Goal: Check status: Check status

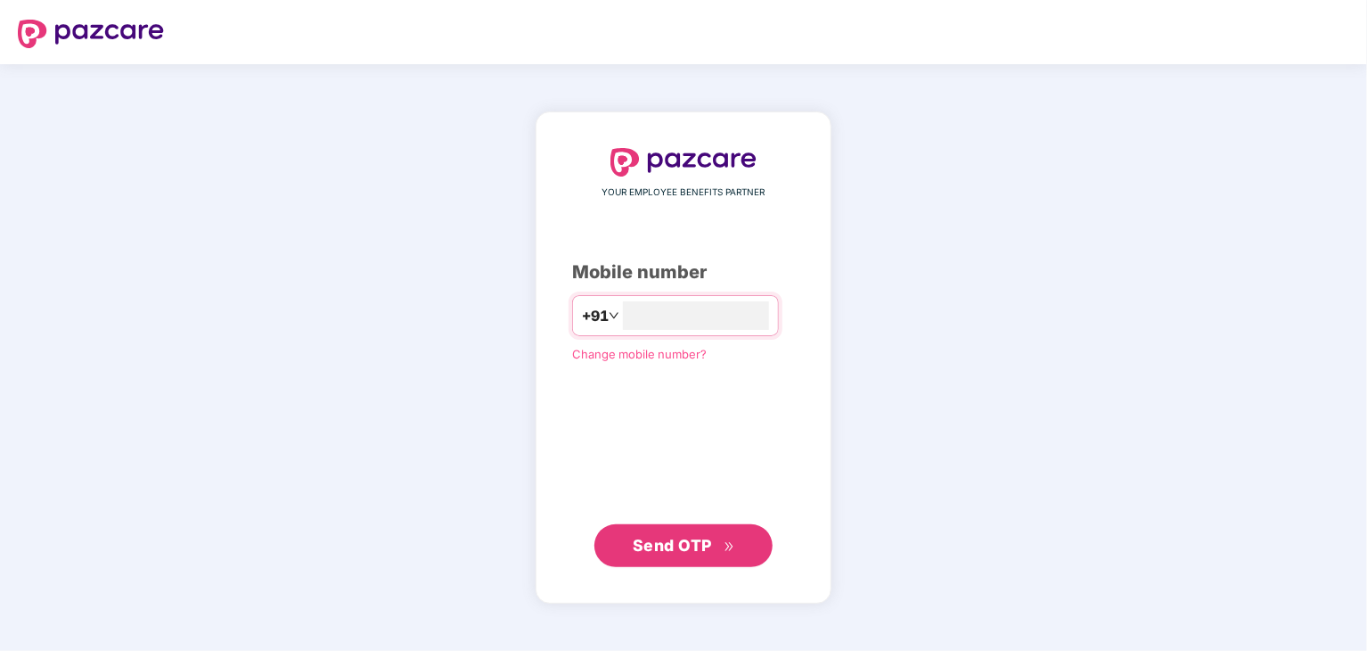
type input "**********"
click at [740, 556] on button "Send OTP" at bounding box center [683, 545] width 178 height 43
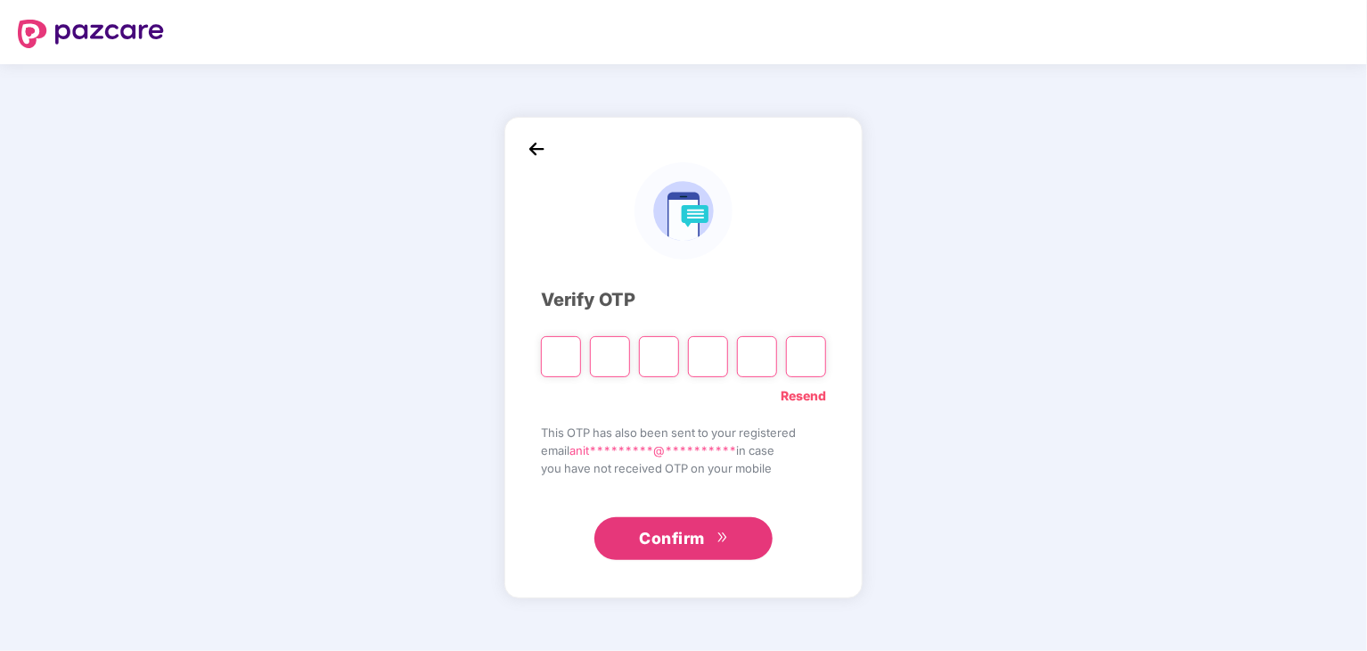
click at [554, 365] on input "Please enter verification code. Digit 1" at bounding box center [561, 356] width 40 height 41
type input "*"
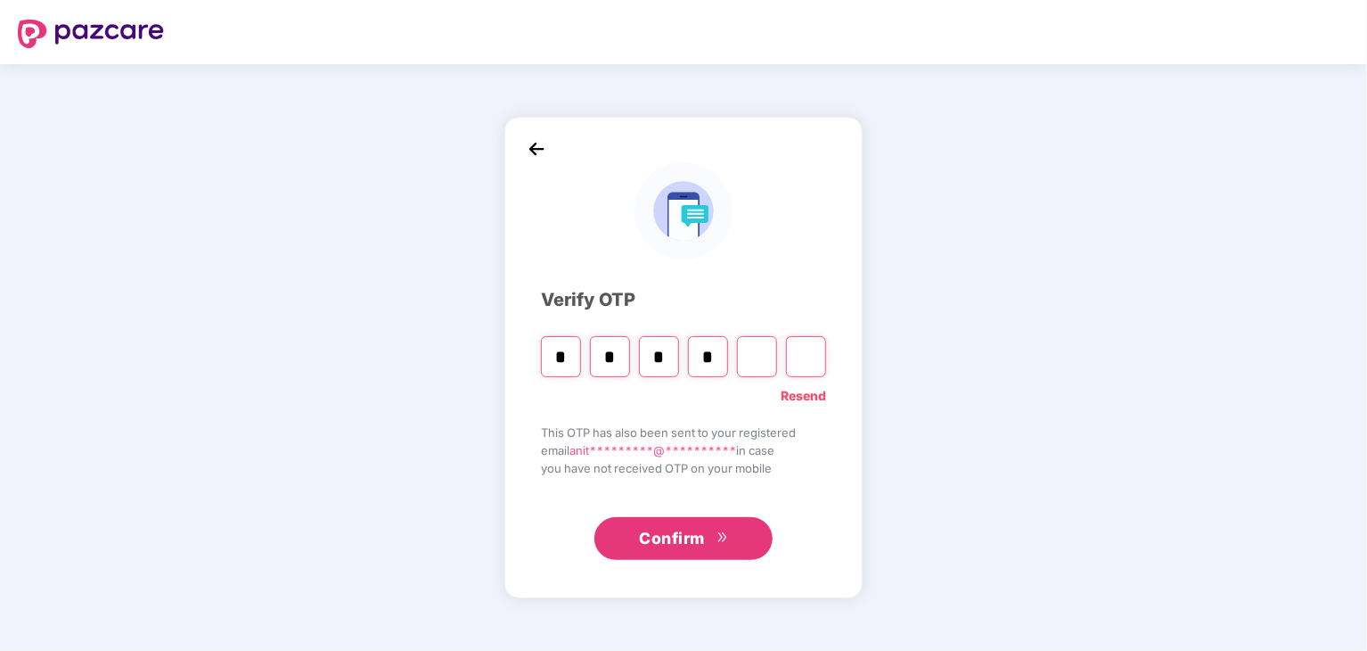
type input "*"
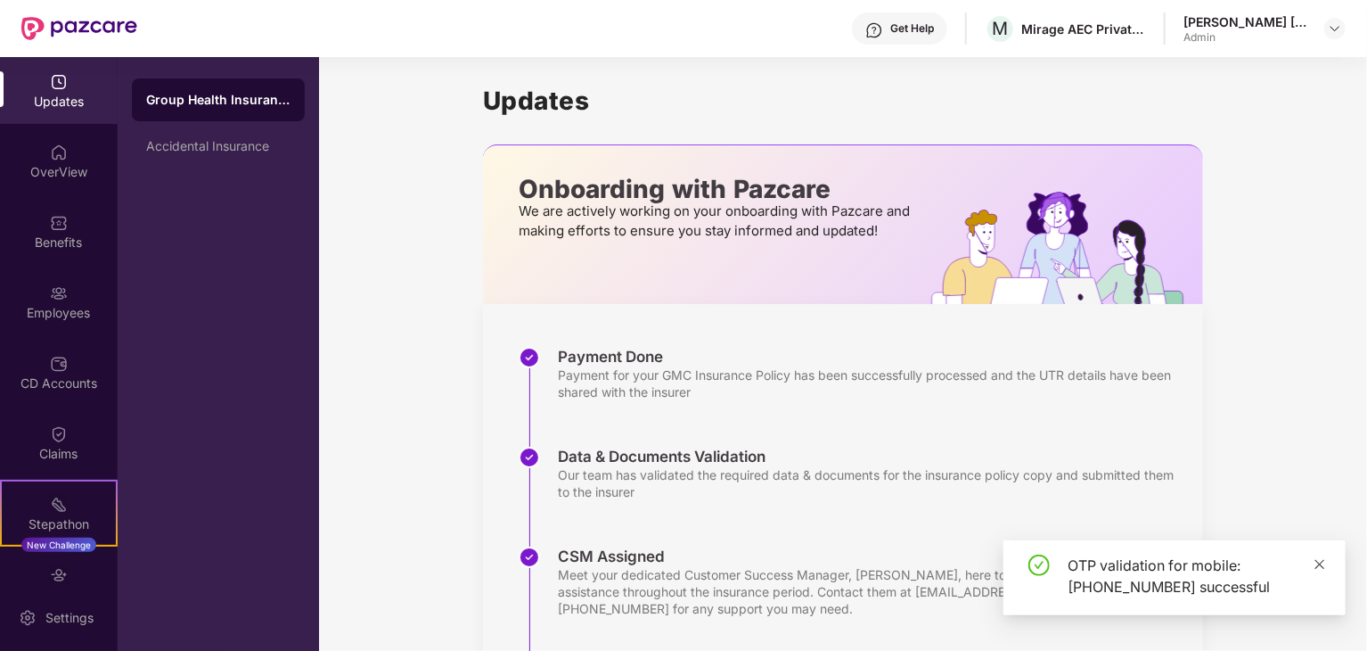
click at [1323, 561] on icon "close" at bounding box center [1320, 564] width 12 height 12
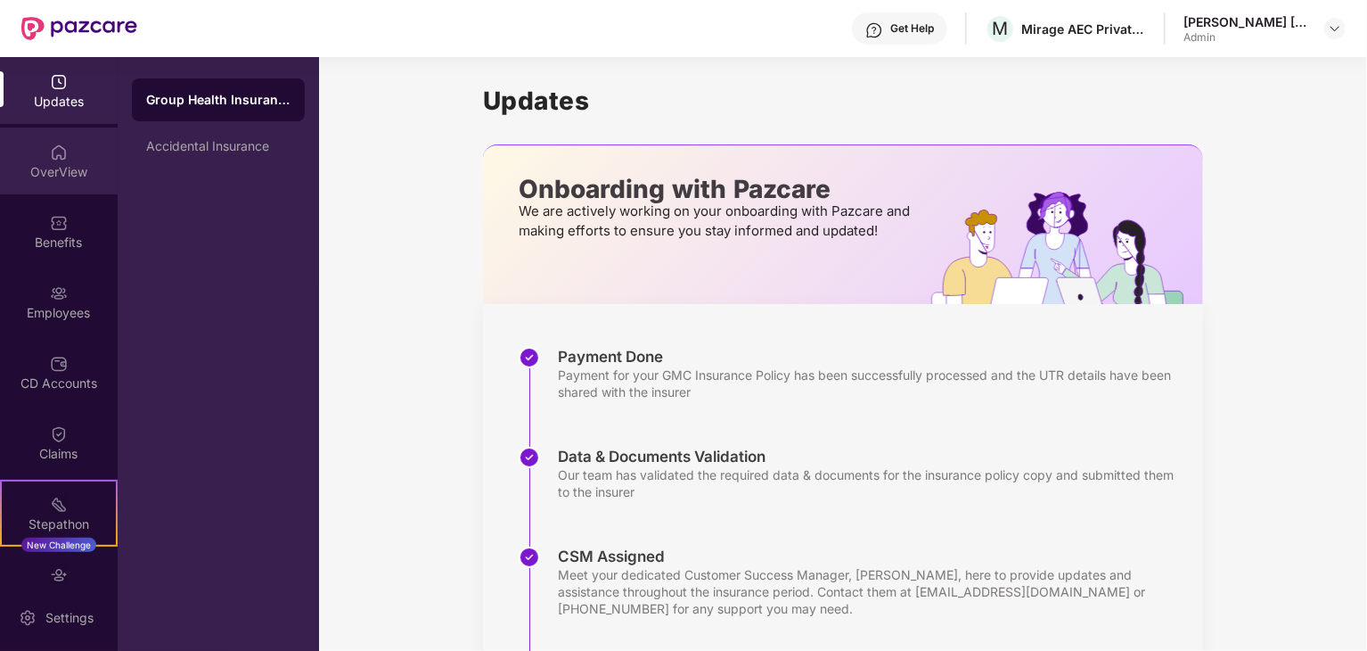
click at [62, 165] on div "OverView" at bounding box center [59, 172] width 118 height 18
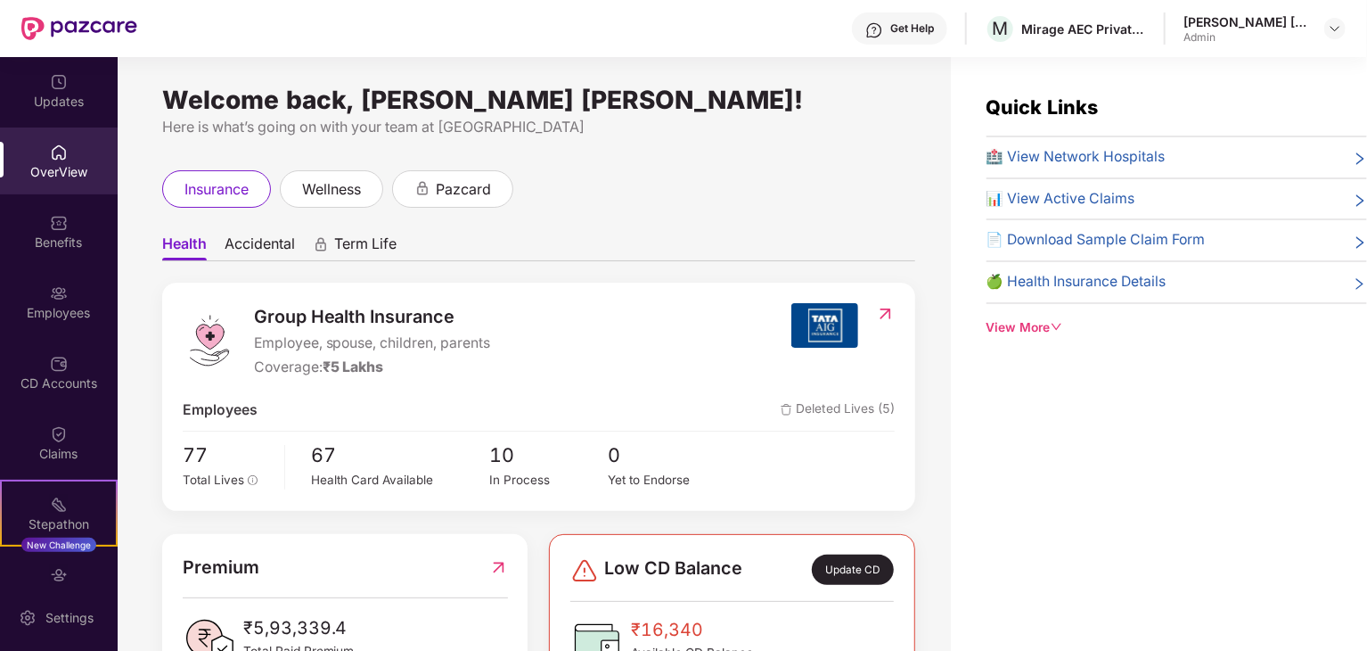
scroll to position [178, 0]
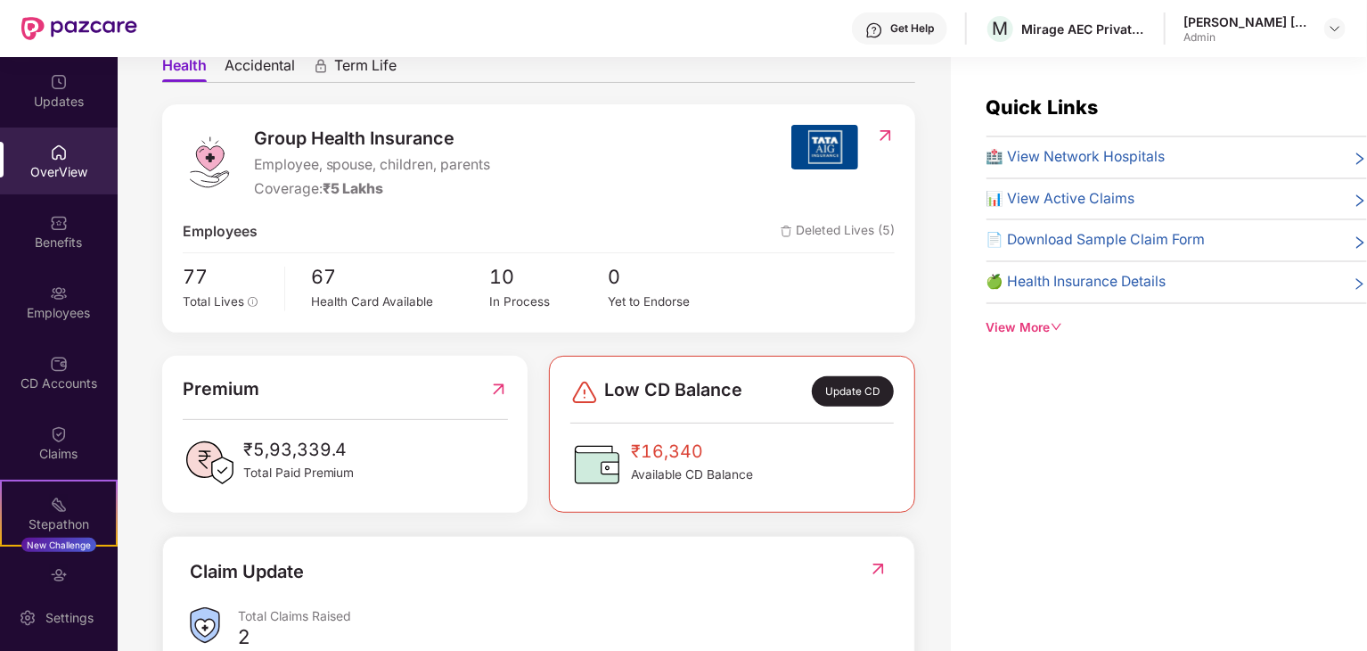
click at [843, 389] on div "Update CD" at bounding box center [853, 391] width 82 height 30
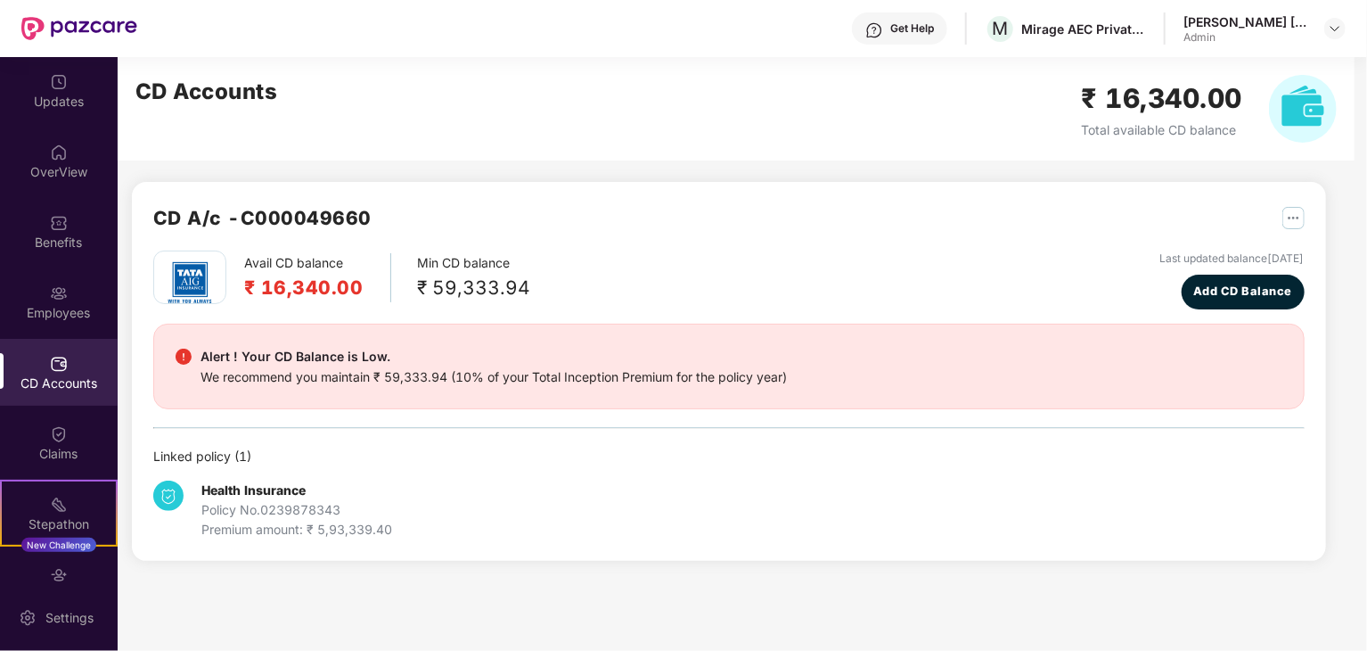
click at [1294, 217] on img "button" at bounding box center [1293, 218] width 22 height 22
click at [925, 265] on div "Avail CD balance ₹ 16,340.00 Min CD balance ₹ 59,333.94 Last updated balance [D…" at bounding box center [728, 279] width 1151 height 59
click at [74, 307] on div "Employees" at bounding box center [59, 313] width 118 height 18
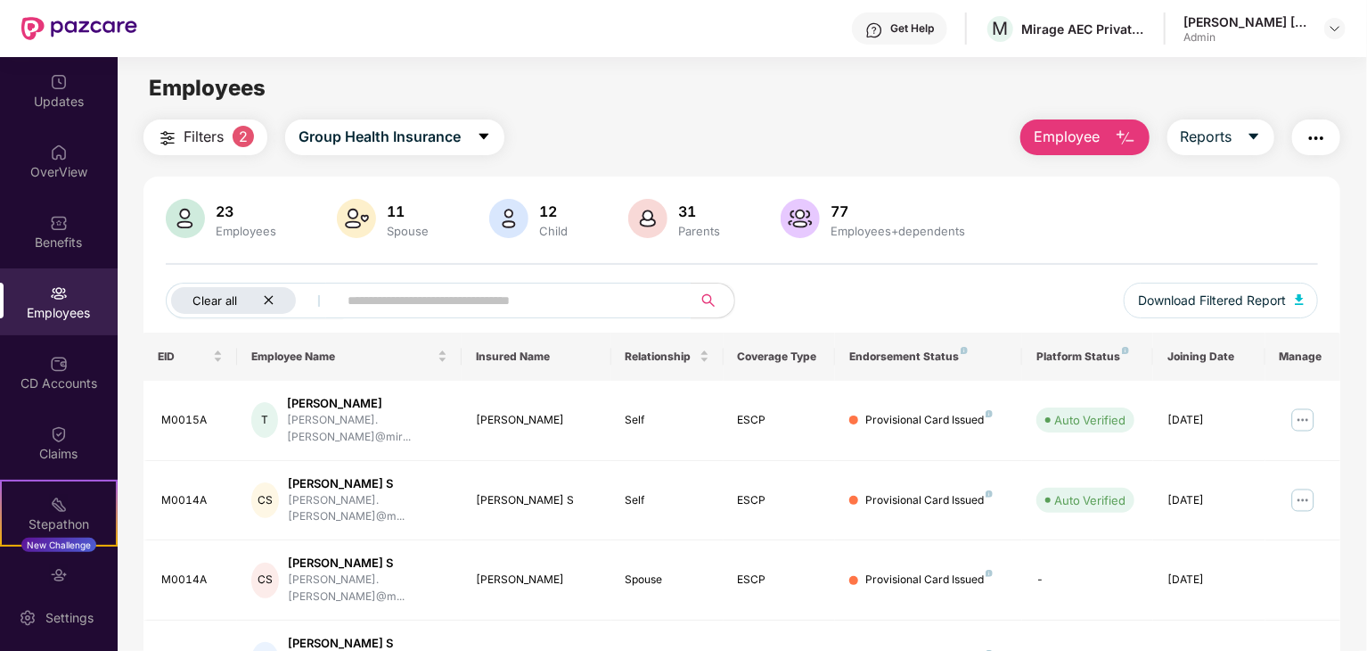
click at [274, 300] on div "Clear all" at bounding box center [233, 300] width 125 height 27
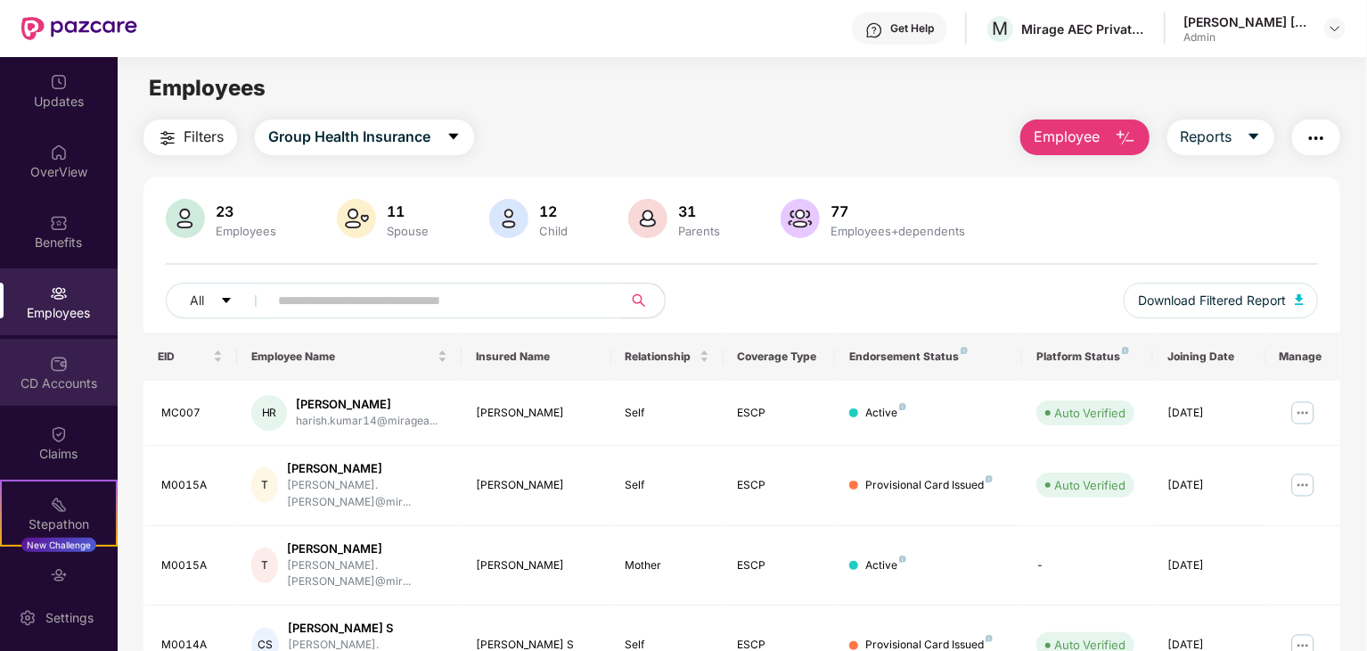
click at [66, 376] on div "CD Accounts" at bounding box center [59, 383] width 118 height 18
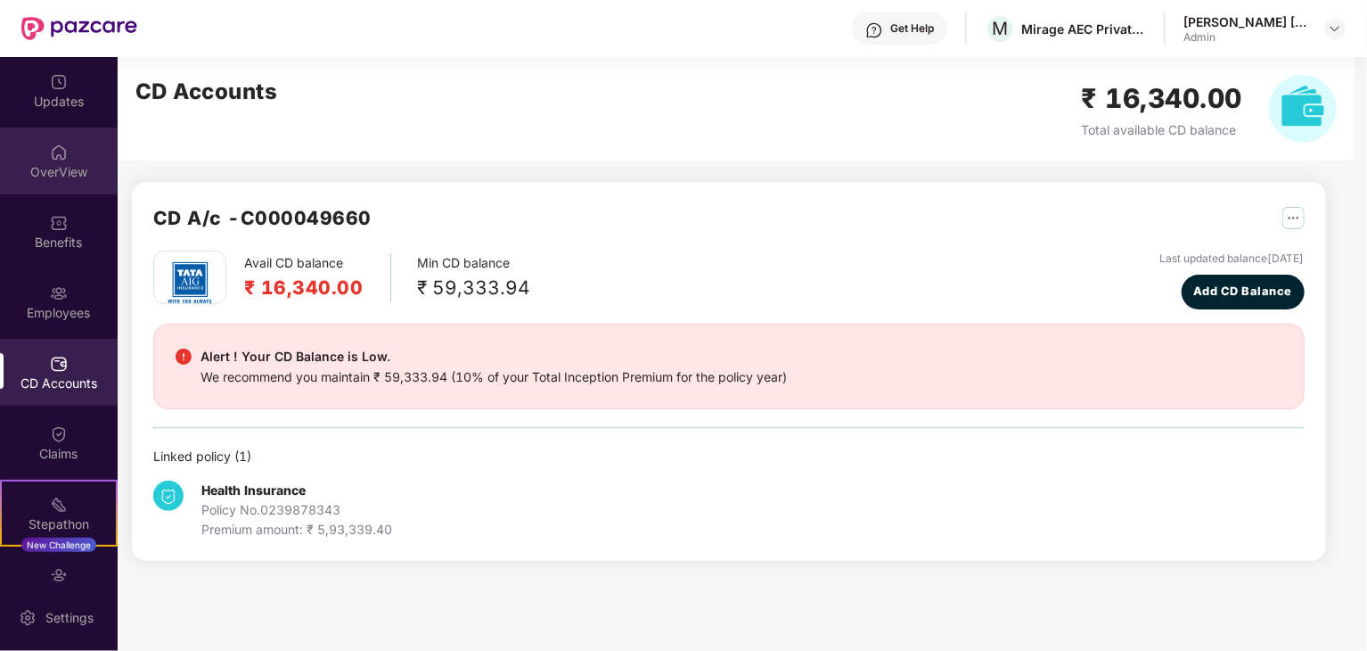
click at [45, 170] on div "OverView" at bounding box center [59, 172] width 118 height 18
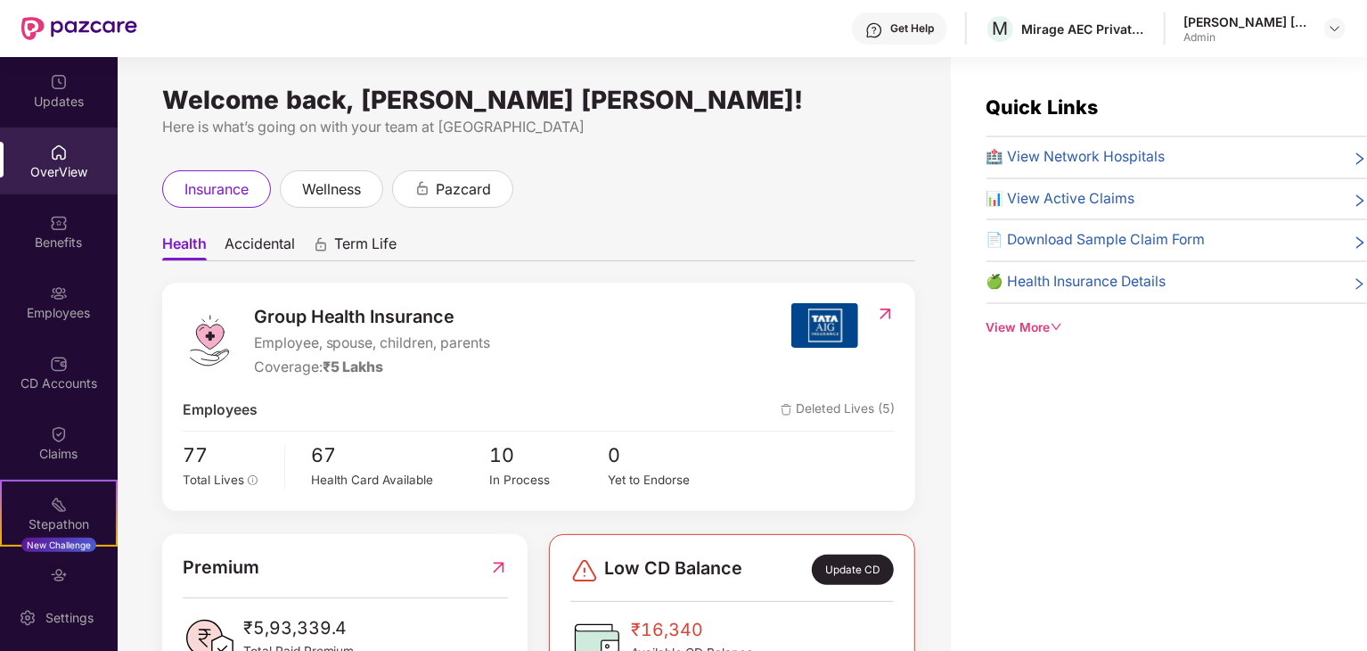
click at [266, 247] on span "Accidental" at bounding box center [260, 247] width 70 height 26
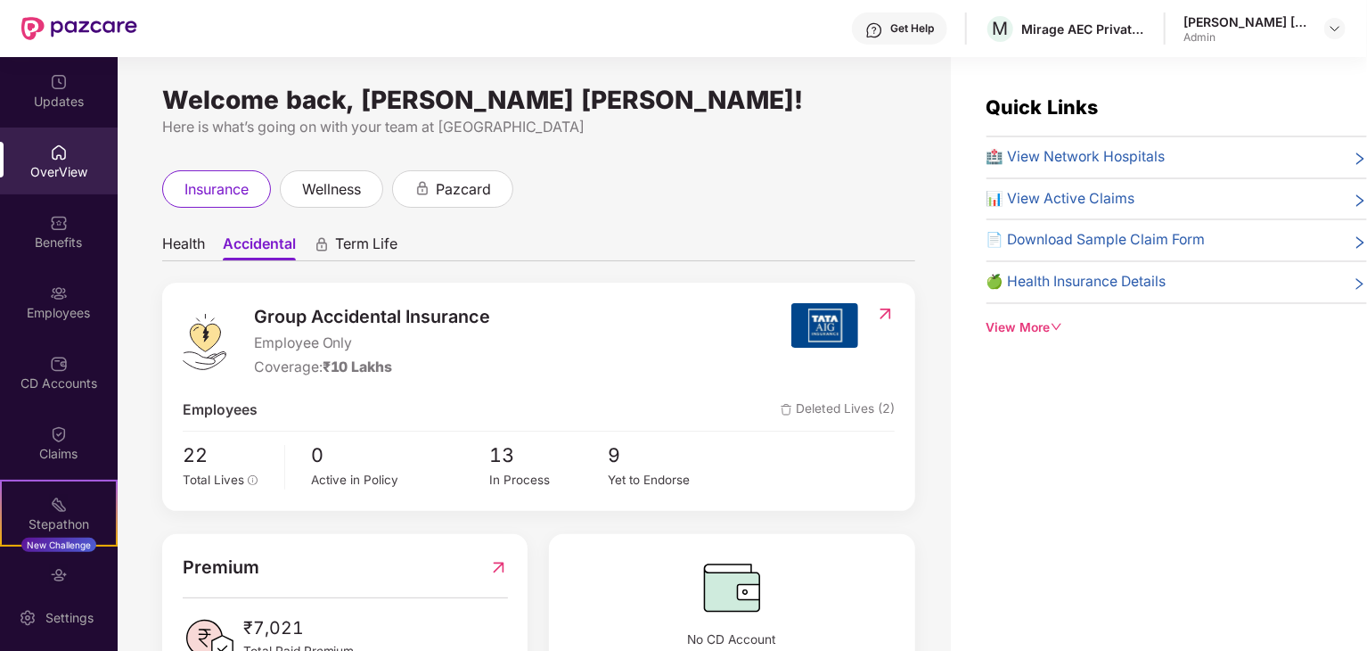
click at [367, 246] on span "Term Life" at bounding box center [366, 247] width 62 height 26
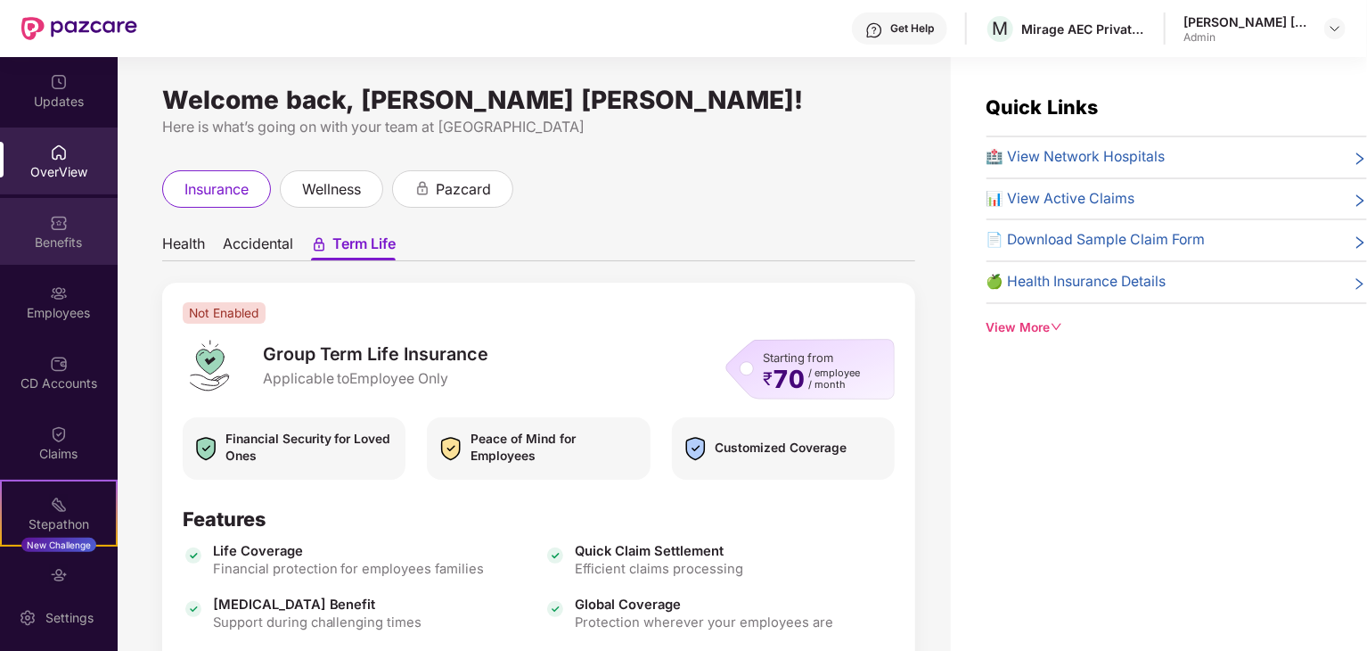
click at [34, 218] on div "Benefits" at bounding box center [59, 231] width 118 height 67
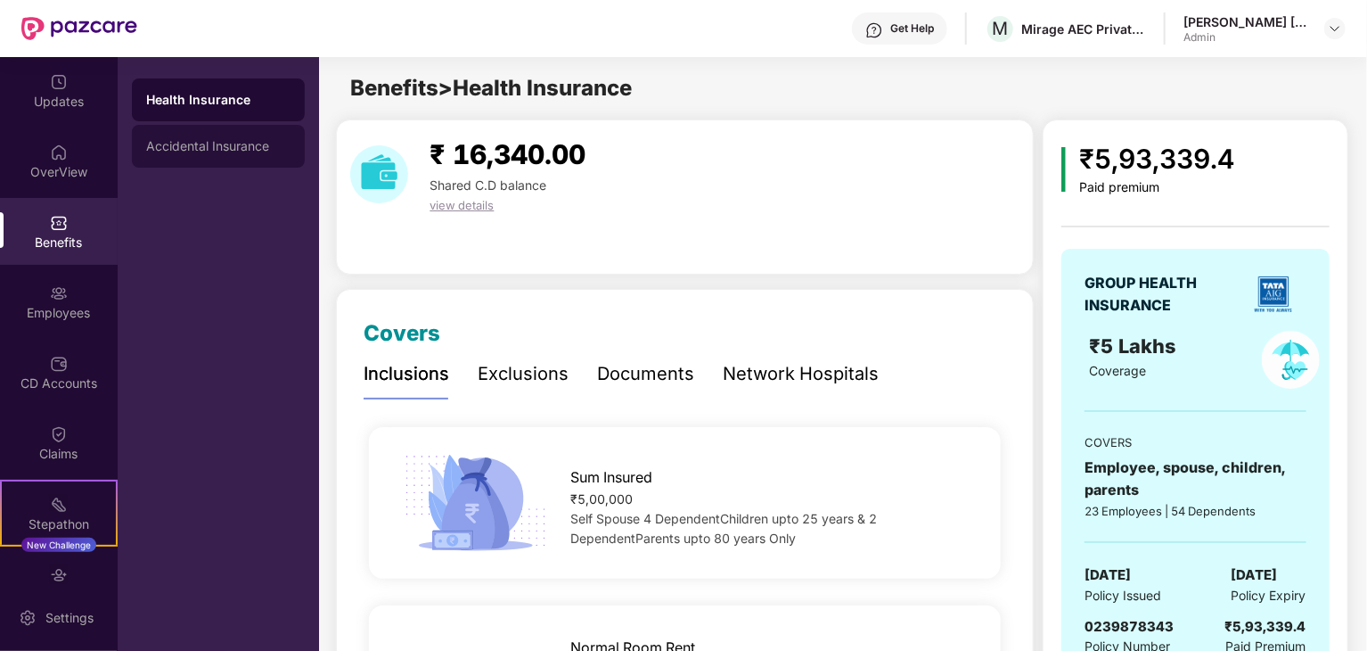
click at [177, 142] on div "Accidental Insurance" at bounding box center [218, 146] width 144 height 14
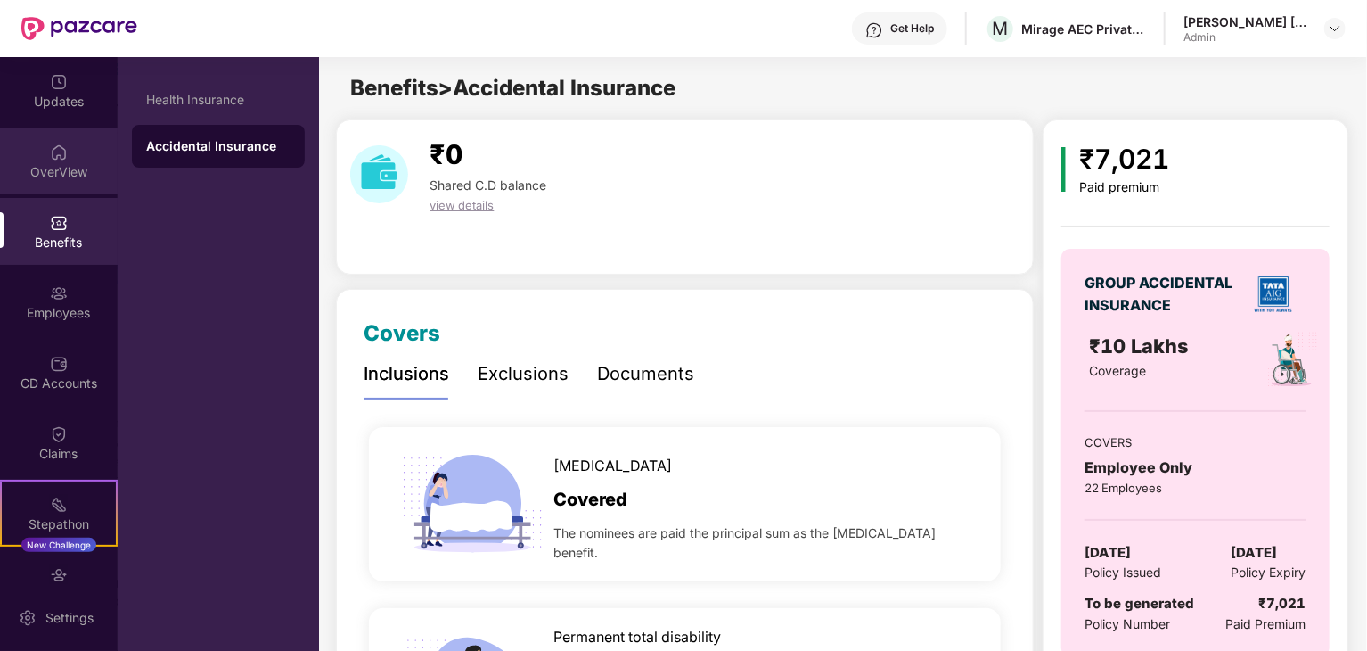
click at [63, 154] on img at bounding box center [59, 152] width 18 height 18
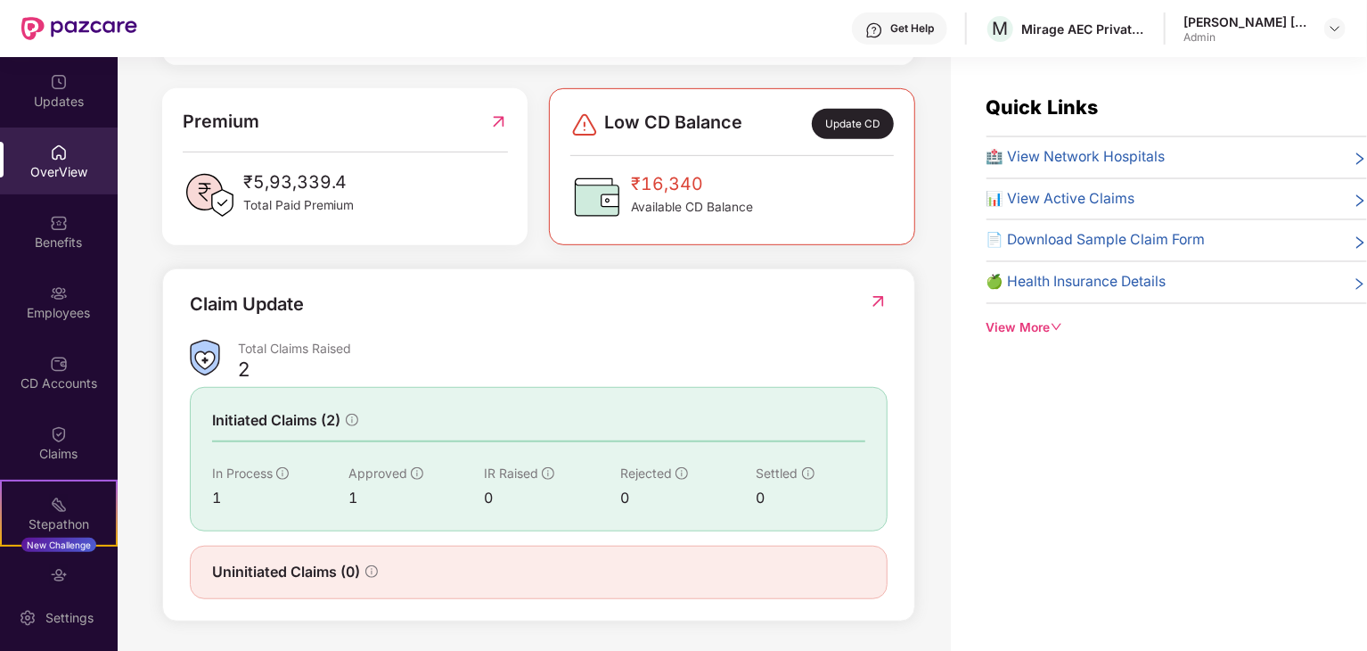
scroll to position [446, 0]
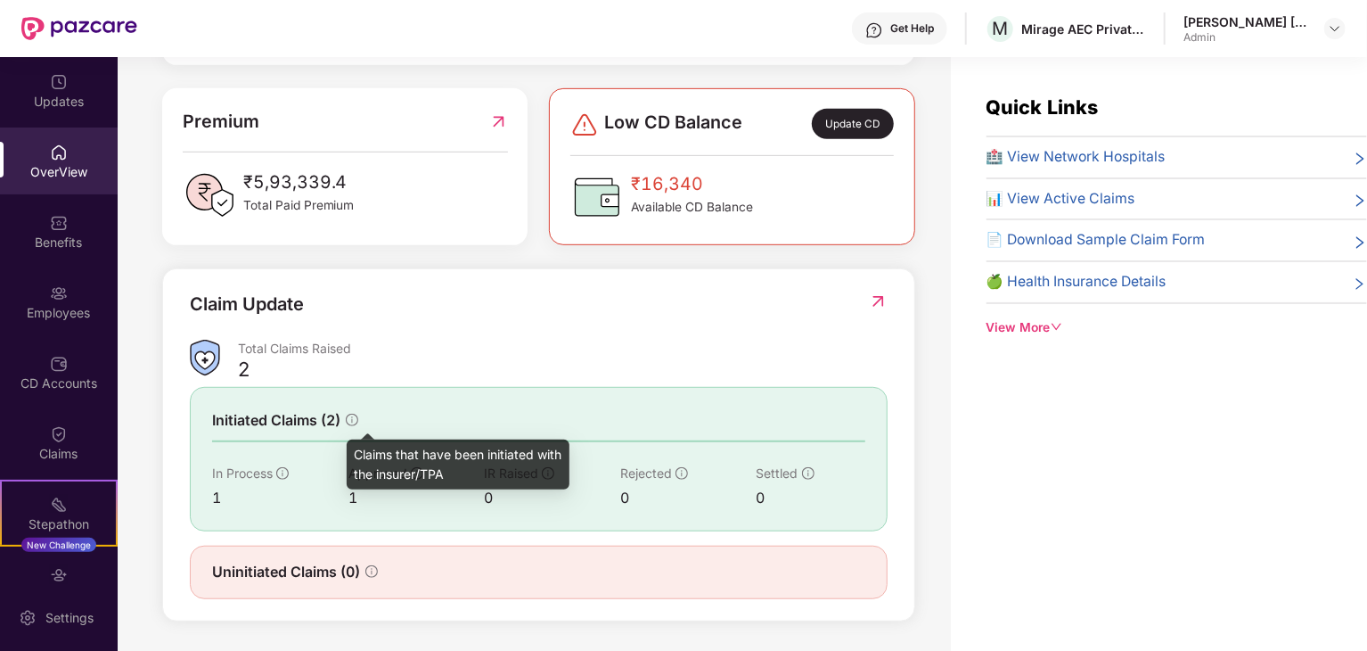
click at [349, 417] on icon "info-circle" at bounding box center [352, 420] width 12 height 12
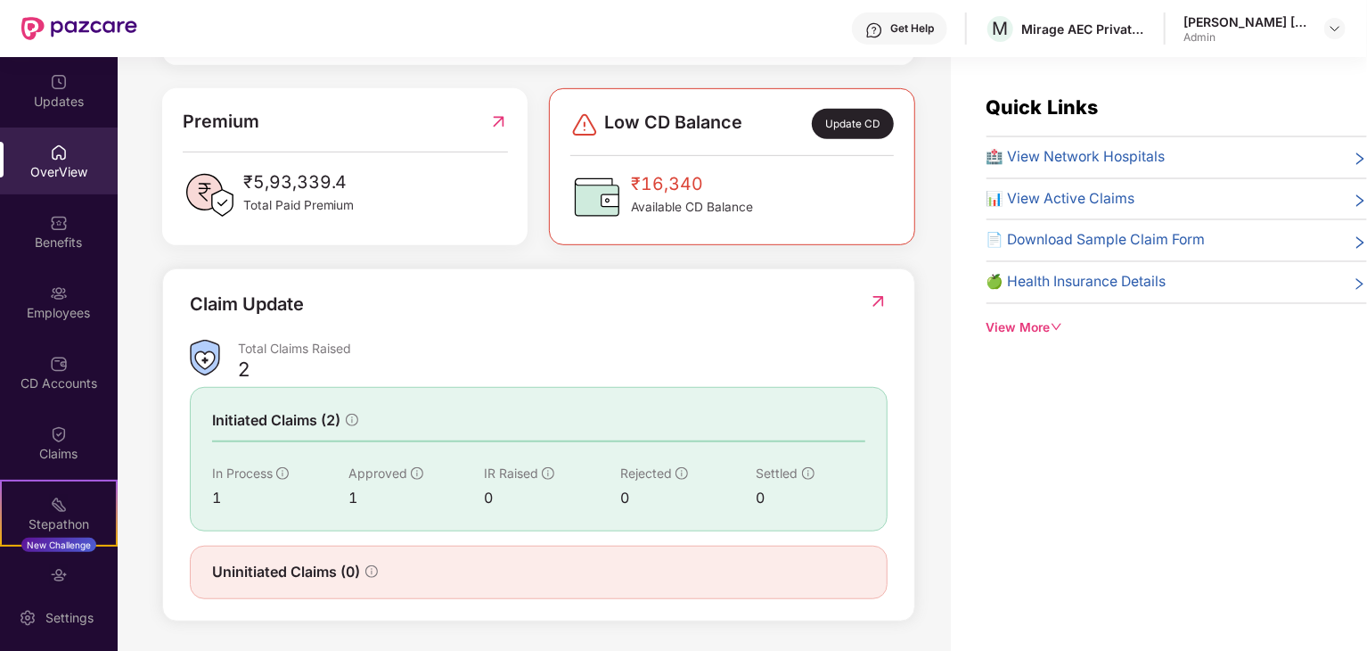
click at [879, 300] on img at bounding box center [878, 301] width 19 height 18
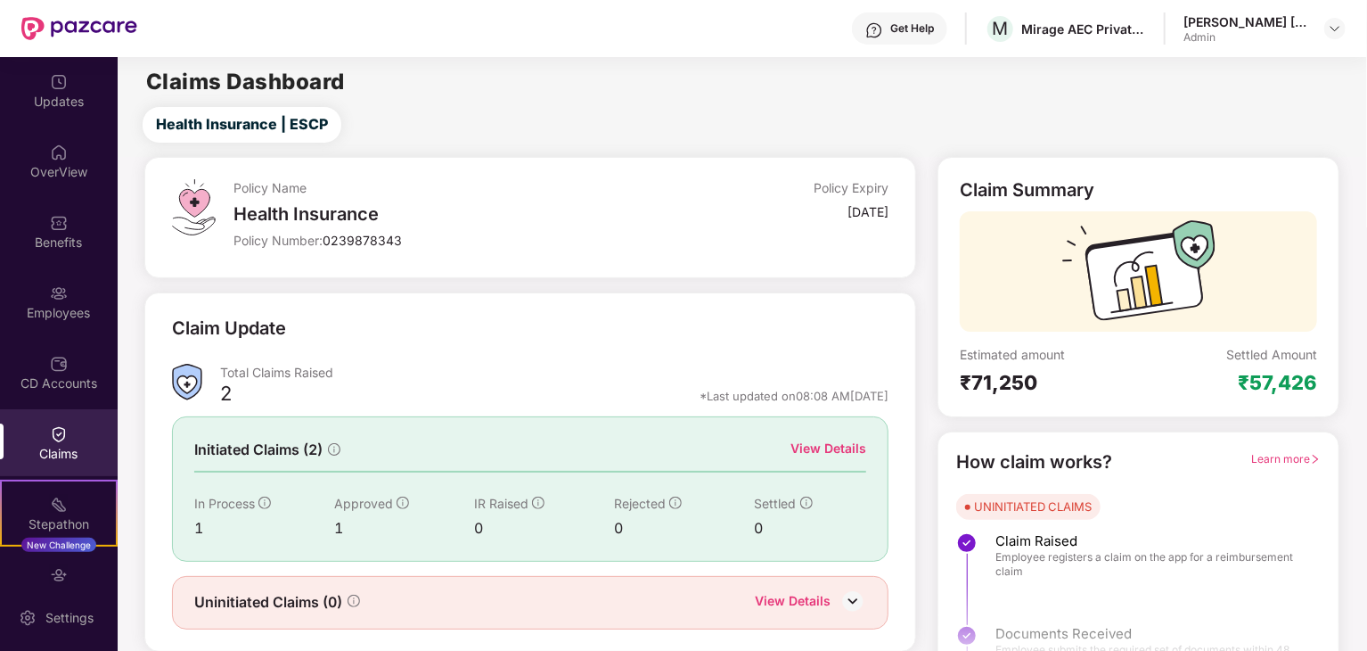
scroll to position [46, 0]
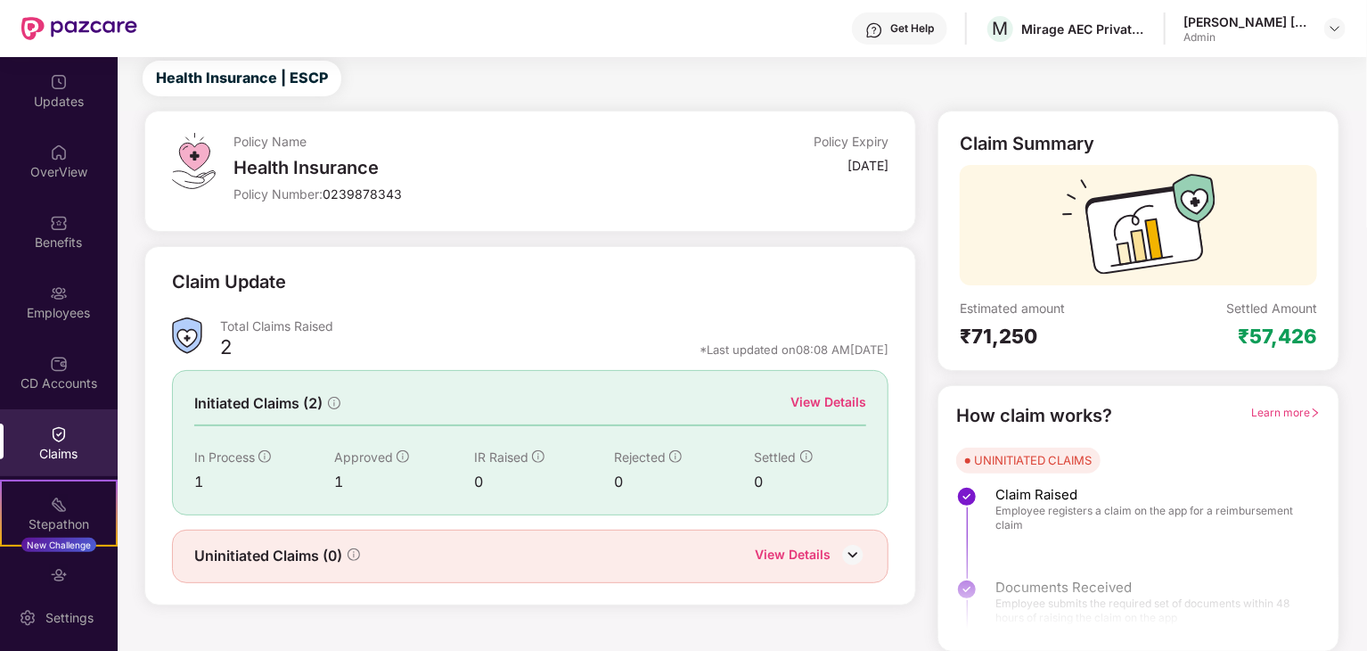
click at [778, 550] on div "View Details" at bounding box center [793, 556] width 76 height 23
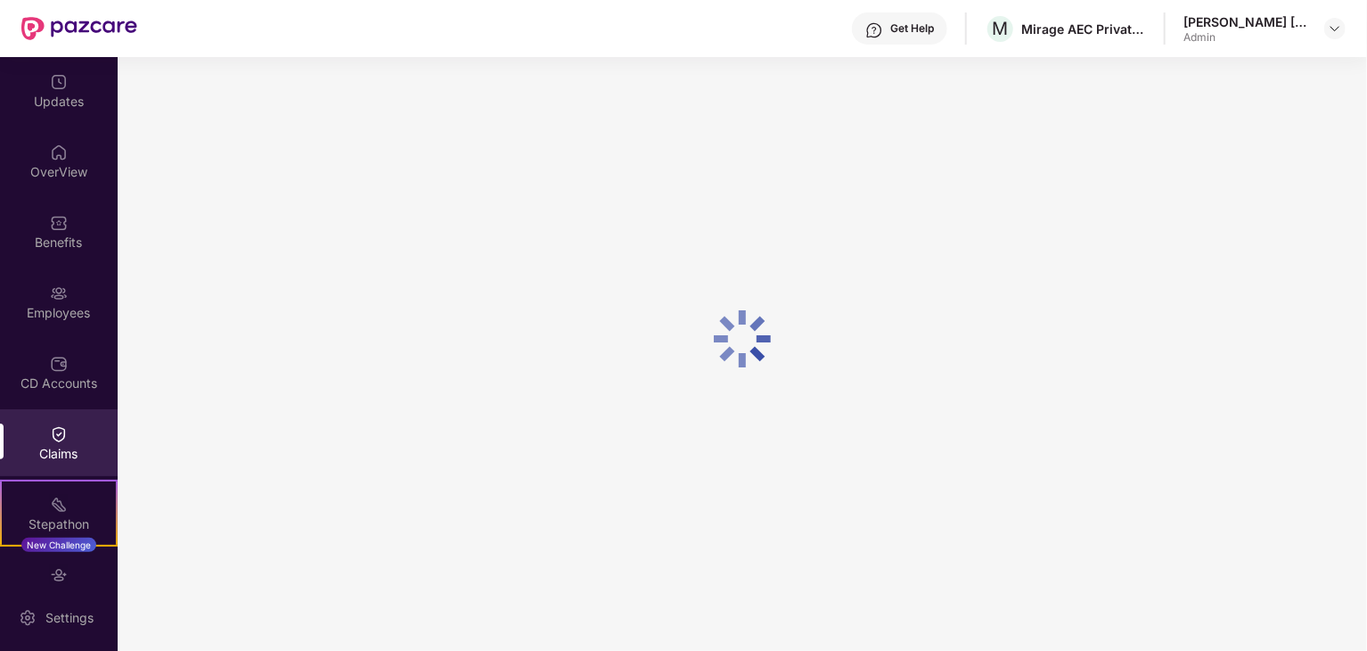
scroll to position [46, 0]
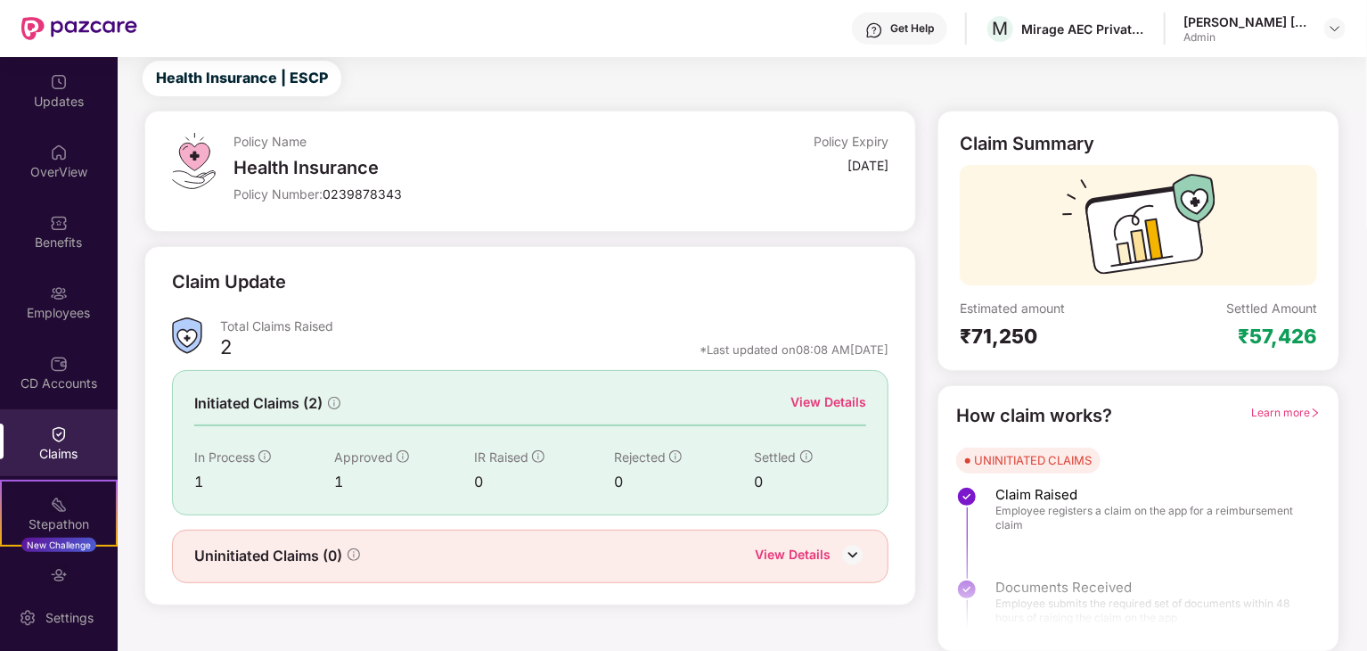
click at [834, 404] on div "View Details" at bounding box center [829, 402] width 76 height 20
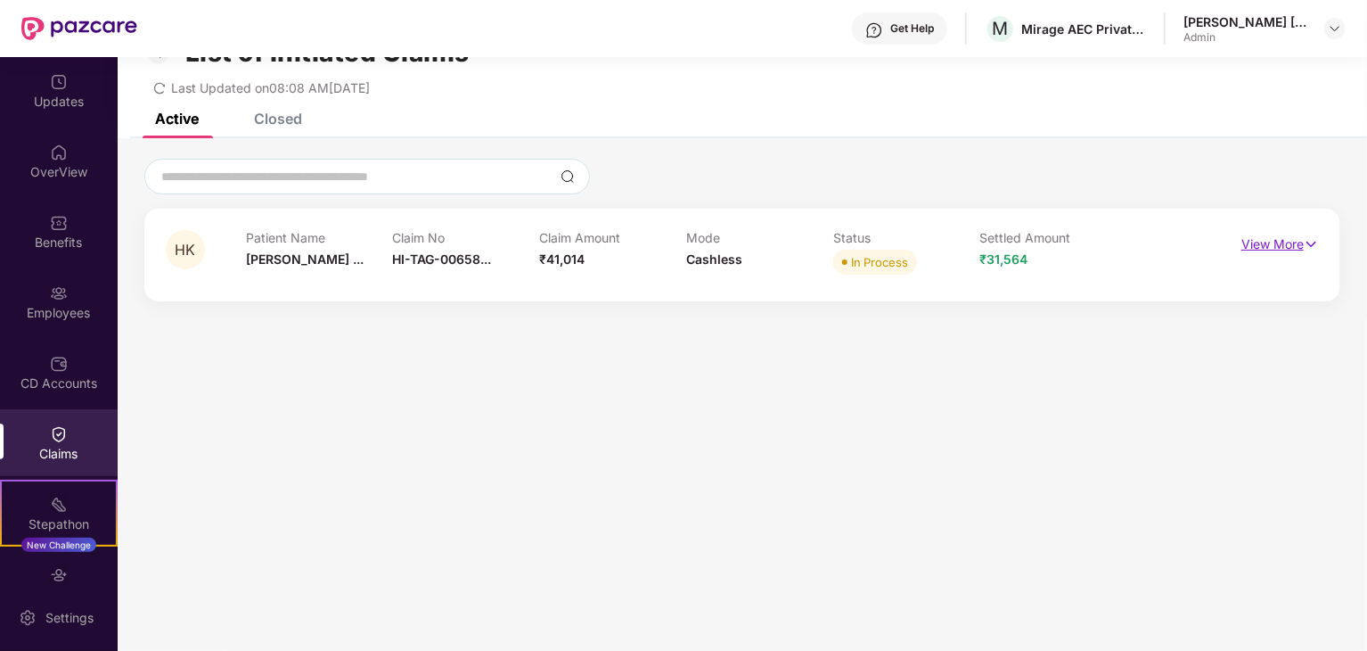
click at [1257, 243] on p "View More" at bounding box center [1280, 242] width 78 height 24
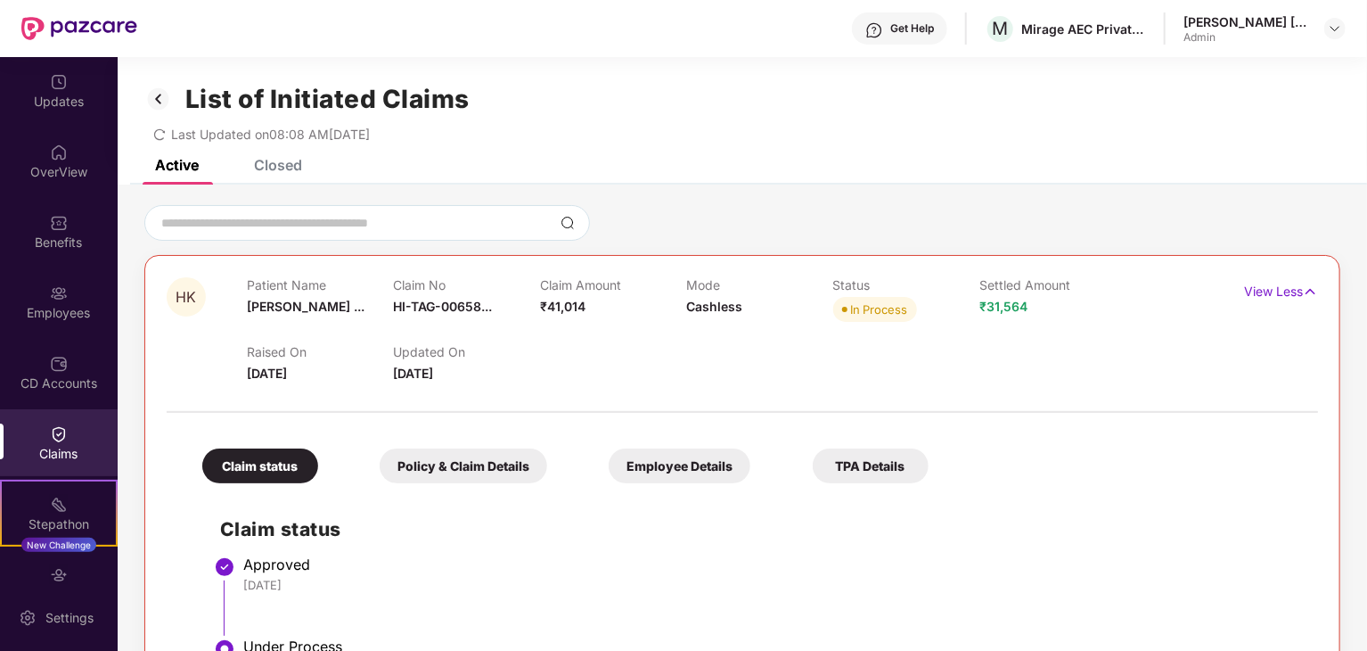
click at [159, 133] on icon "redo" at bounding box center [159, 134] width 12 height 12
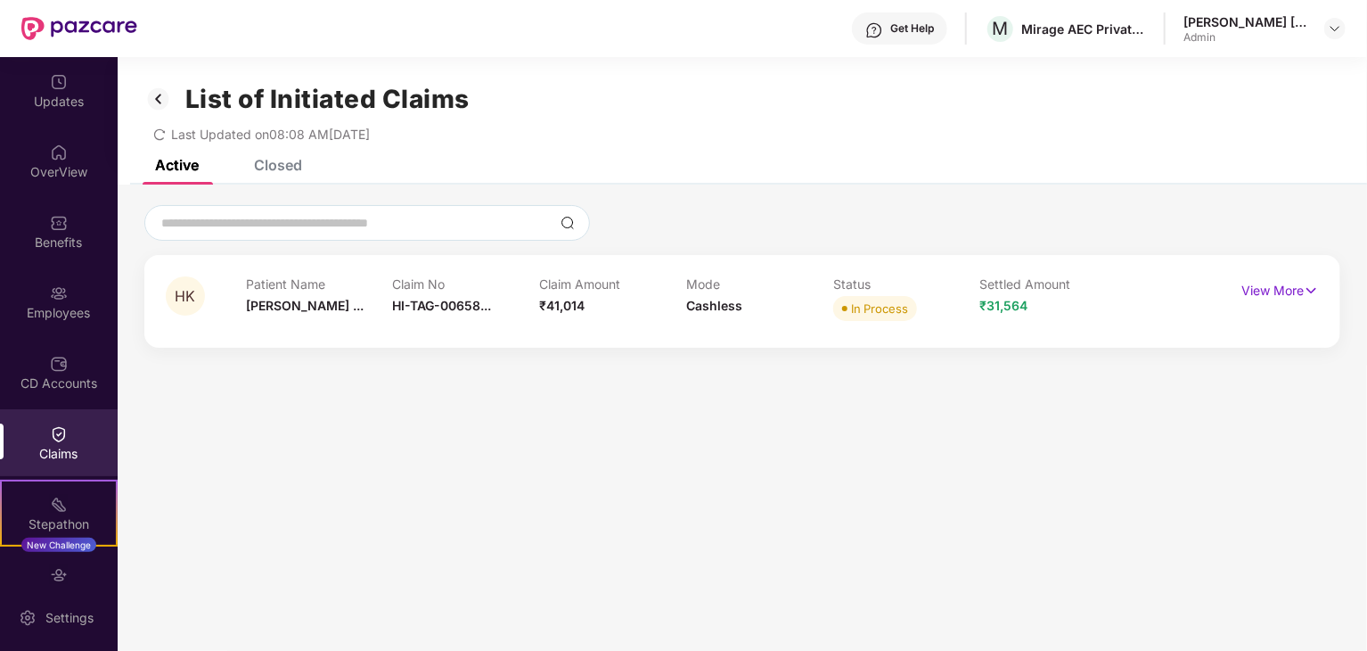
click at [281, 171] on div "Closed" at bounding box center [278, 165] width 48 height 18
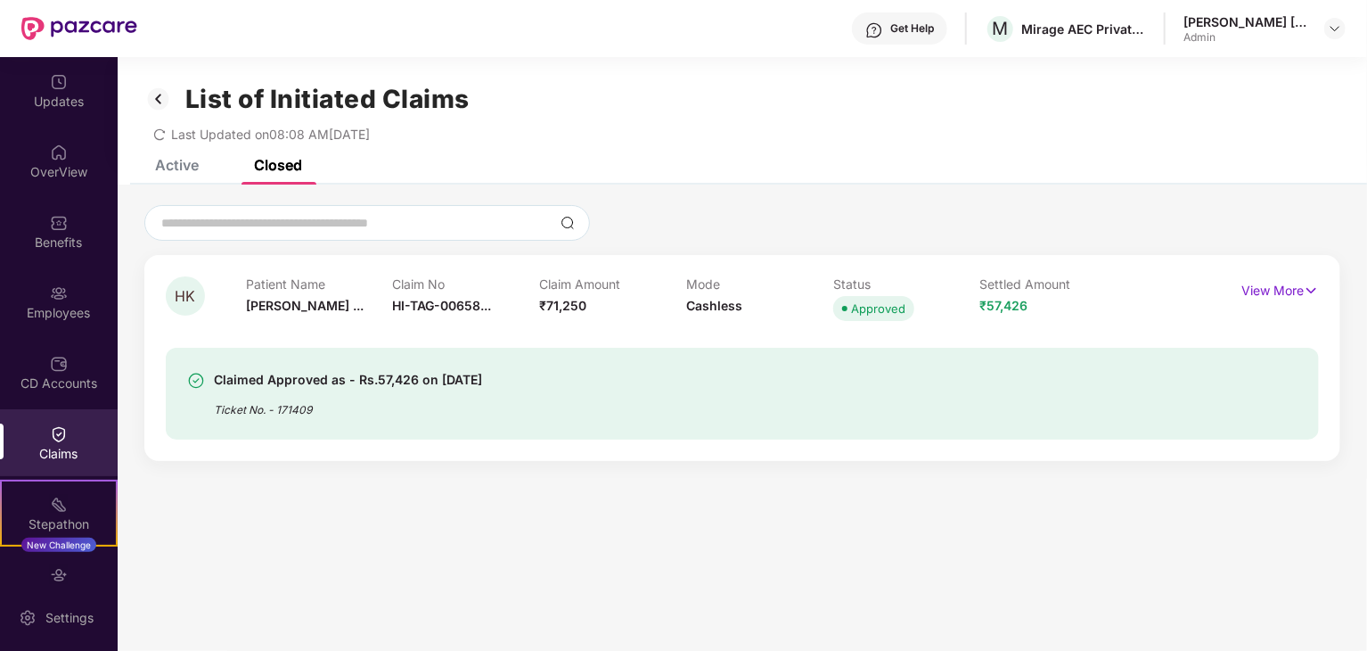
click at [193, 173] on div "Active" at bounding box center [177, 165] width 44 height 18
